Goal: Entertainment & Leisure: Browse casually

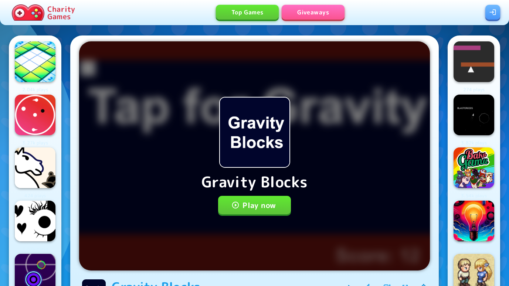
click at [269, 210] on button "Play now" at bounding box center [254, 205] width 73 height 18
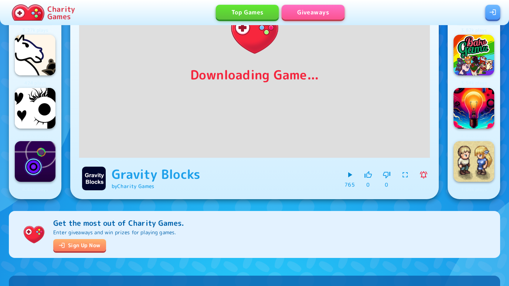
scroll to position [114, 0]
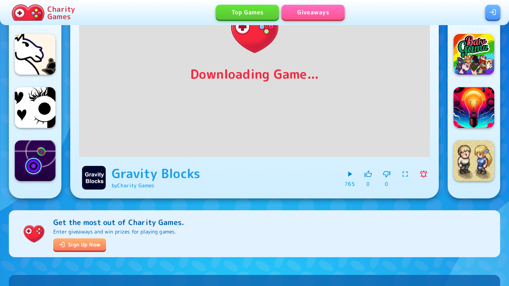
click at [37, 163] on img at bounding box center [35, 161] width 41 height 41
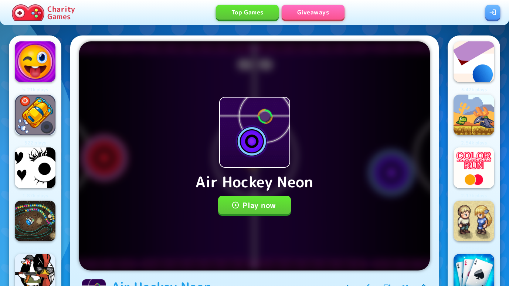
click at [236, 224] on div "Air Hockey Neon Play now" at bounding box center [254, 155] width 351 height 229
click at [226, 170] on div "Air Hockey Neon Play now" at bounding box center [254, 155] width 351 height 229
click at [223, 186] on p "Air Hockey Neon" at bounding box center [255, 182] width 118 height 22
click at [236, 203] on icon "button" at bounding box center [236, 205] width 8 height 8
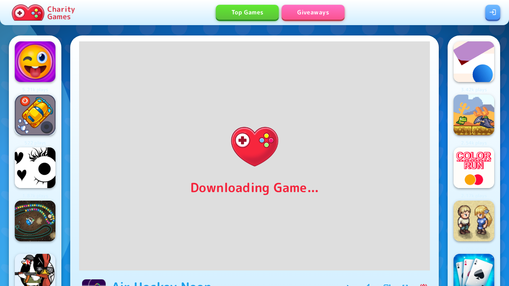
click at [489, 53] on img at bounding box center [474, 61] width 41 height 41
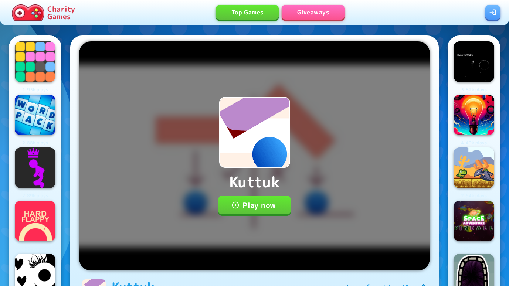
click at [271, 208] on button "Play now" at bounding box center [254, 205] width 73 height 18
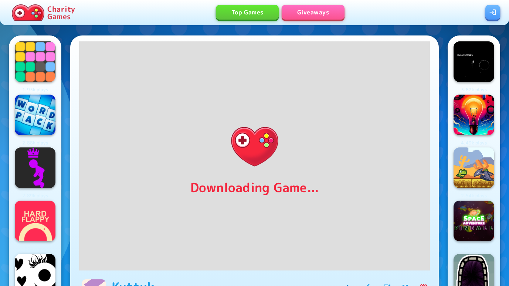
click at [26, 173] on img at bounding box center [35, 168] width 41 height 41
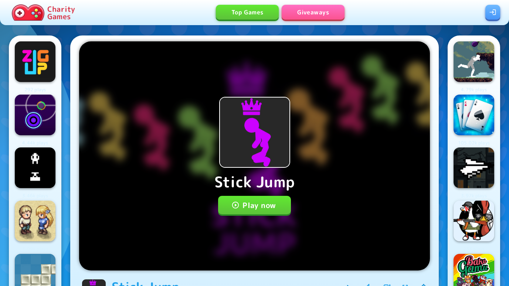
click at [269, 208] on button "Play now" at bounding box center [254, 205] width 73 height 18
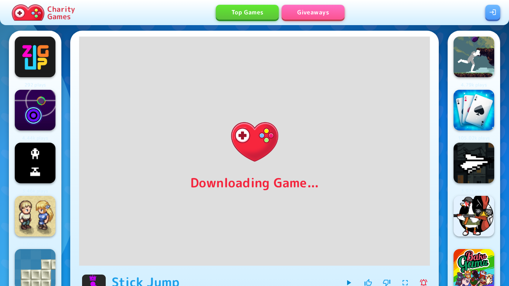
scroll to position [7, 0]
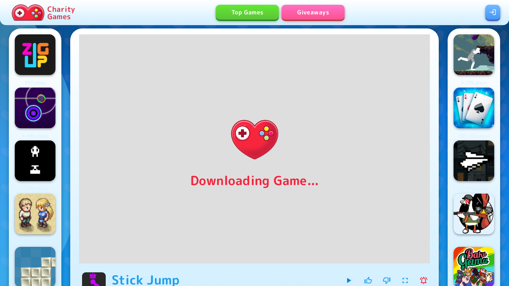
click at [45, 102] on img at bounding box center [35, 108] width 41 height 41
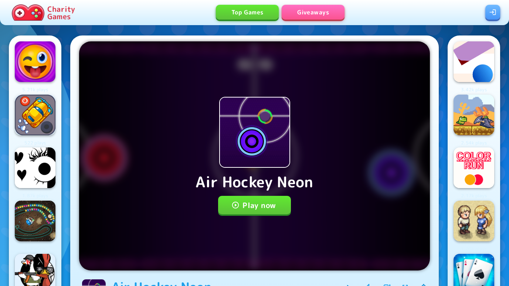
click at [270, 205] on button "Play now" at bounding box center [254, 205] width 73 height 18
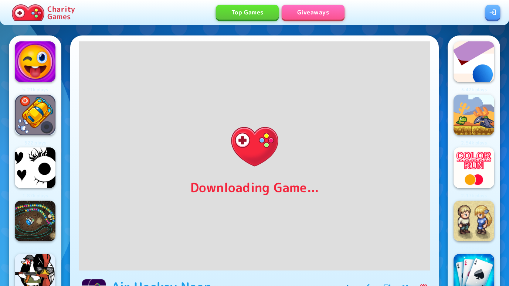
click at [479, 156] on img at bounding box center [474, 168] width 41 height 41
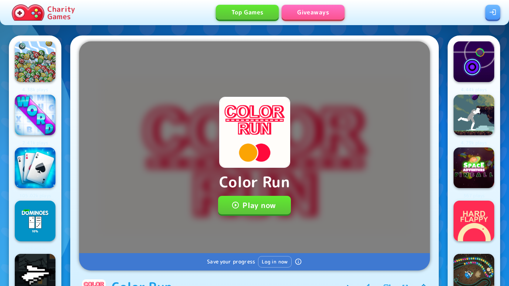
click at [268, 189] on p "Color Run" at bounding box center [254, 182] width 71 height 22
click at [264, 199] on button "Play now" at bounding box center [254, 205] width 73 height 18
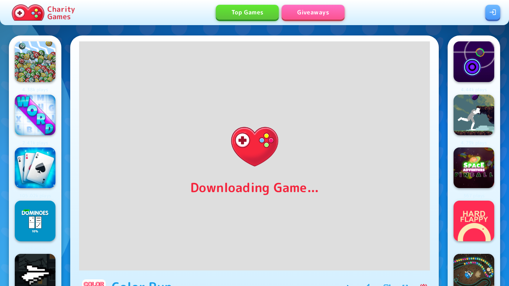
click at [486, 102] on img at bounding box center [474, 115] width 41 height 41
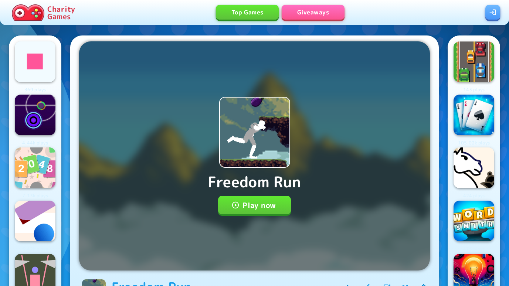
click at [274, 196] on button "Play now" at bounding box center [254, 205] width 73 height 18
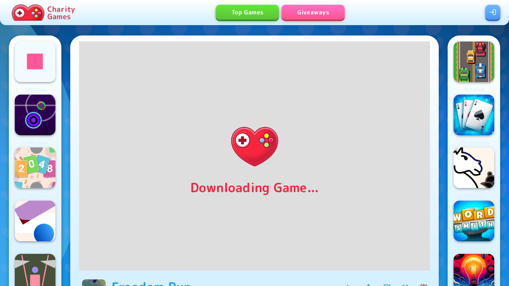
click at [470, 49] on img at bounding box center [474, 61] width 41 height 41
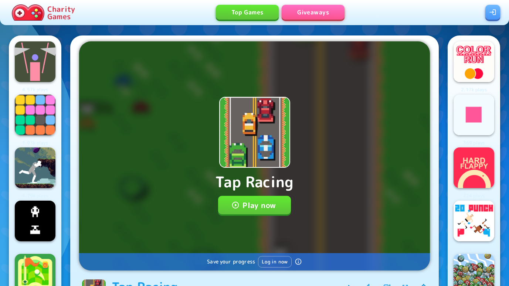
click at [259, 207] on button "Play now" at bounding box center [254, 205] width 73 height 18
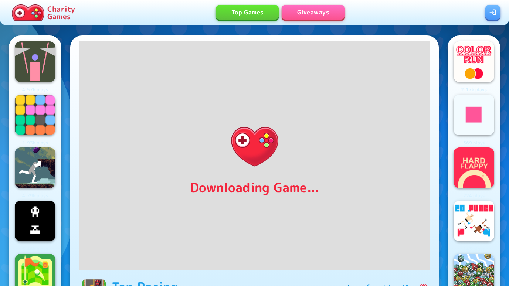
click at [27, 55] on img at bounding box center [35, 61] width 41 height 41
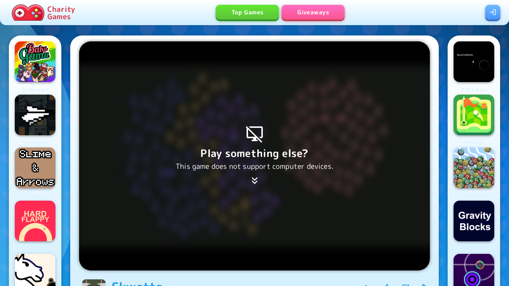
click at [310, 144] on div "Play something else? This game does not support computer devices." at bounding box center [254, 155] width 351 height 229
click at [301, 146] on p "Play something else?" at bounding box center [255, 154] width 158 height 16
click at [311, 147] on p "Play something else?" at bounding box center [255, 154] width 158 height 16
